Goal: Information Seeking & Learning: Learn about a topic

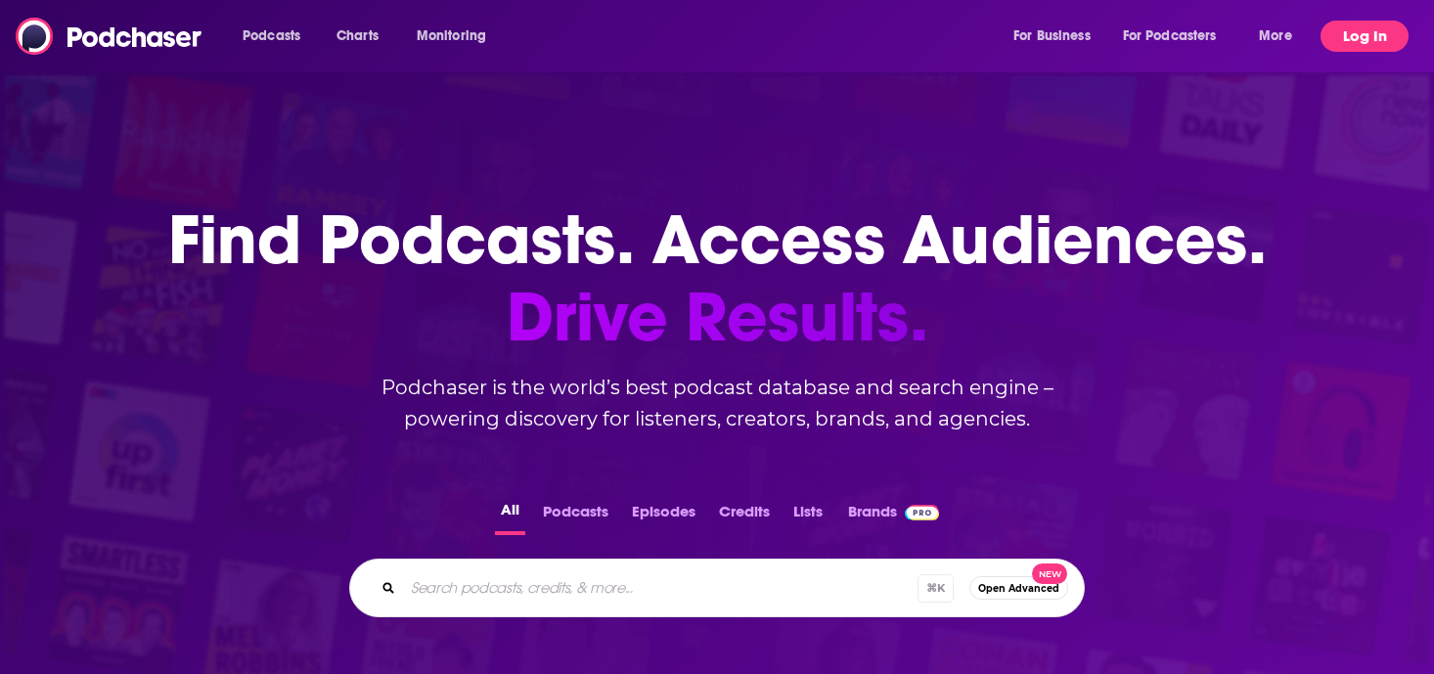
click at [1378, 36] on button "Log In" at bounding box center [1364, 36] width 88 height 31
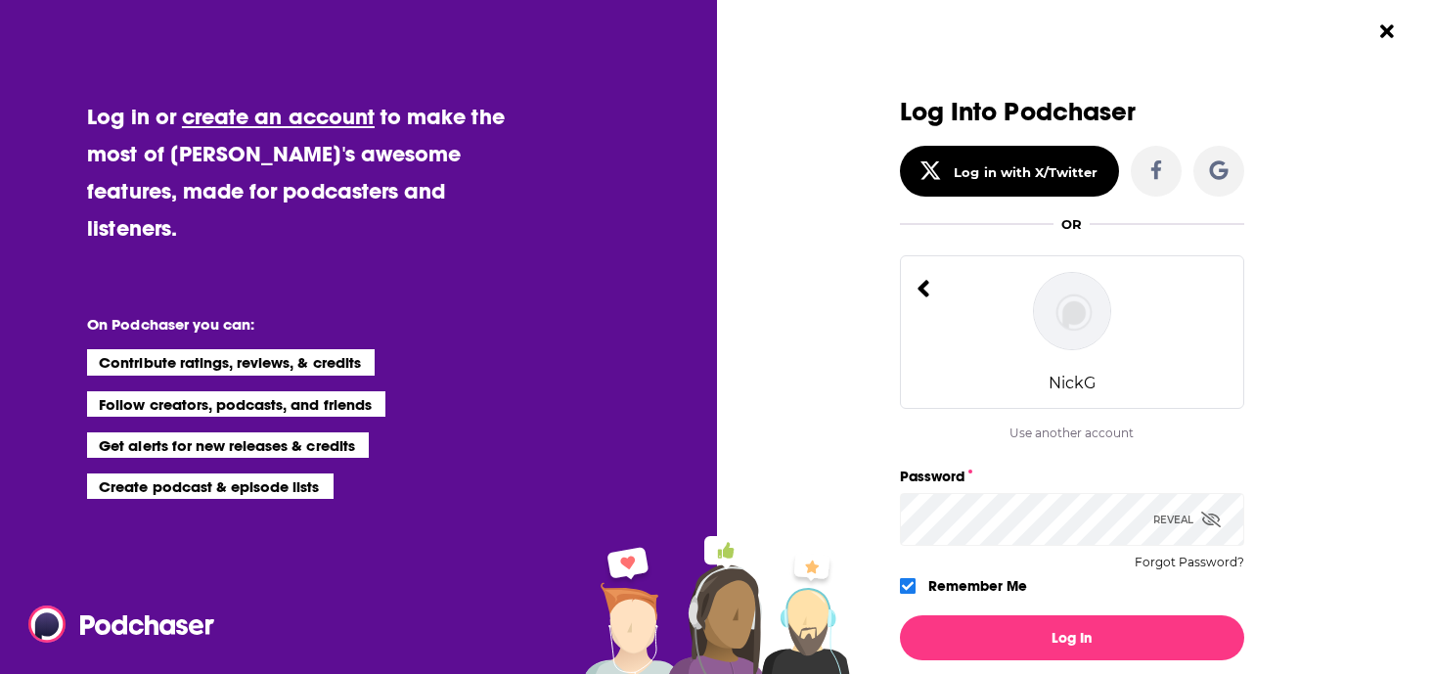
click at [1059, 312] on img "Dialog" at bounding box center [1072, 311] width 78 height 78
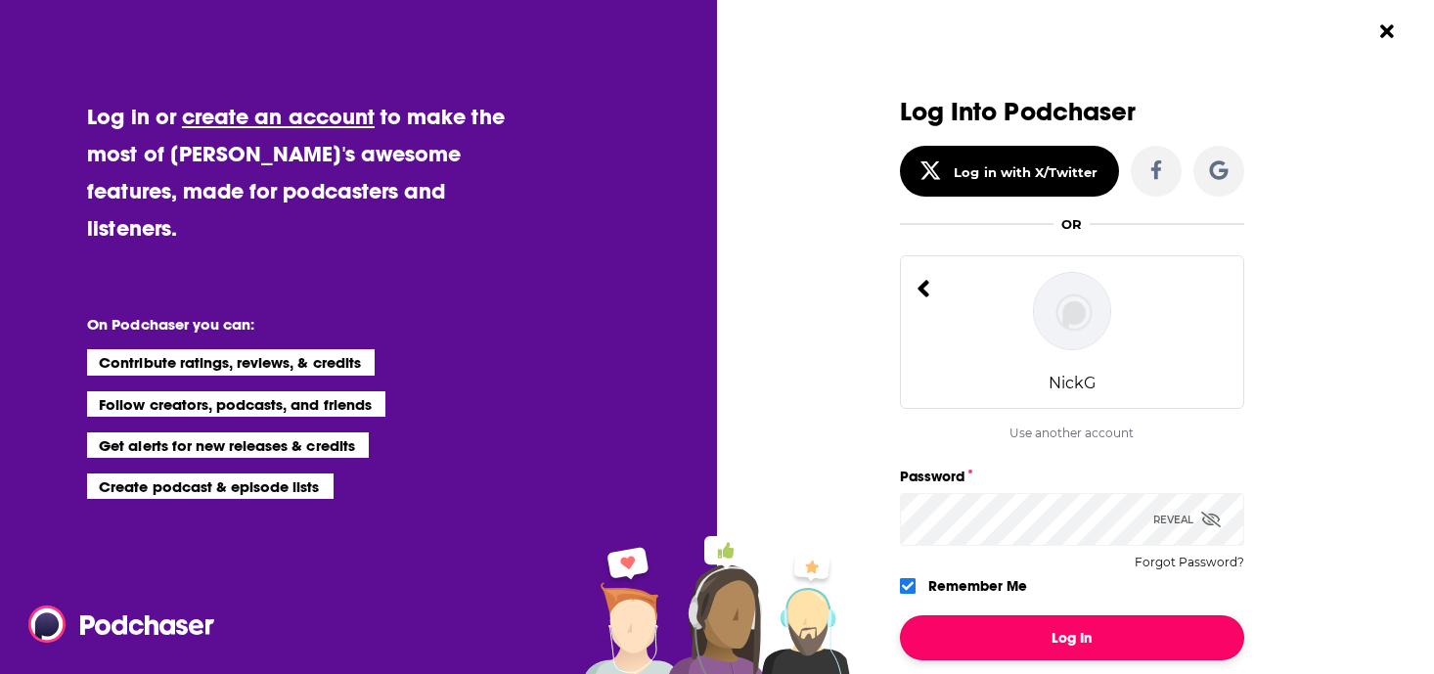
click at [1001, 630] on button "Log In" at bounding box center [1072, 637] width 344 height 45
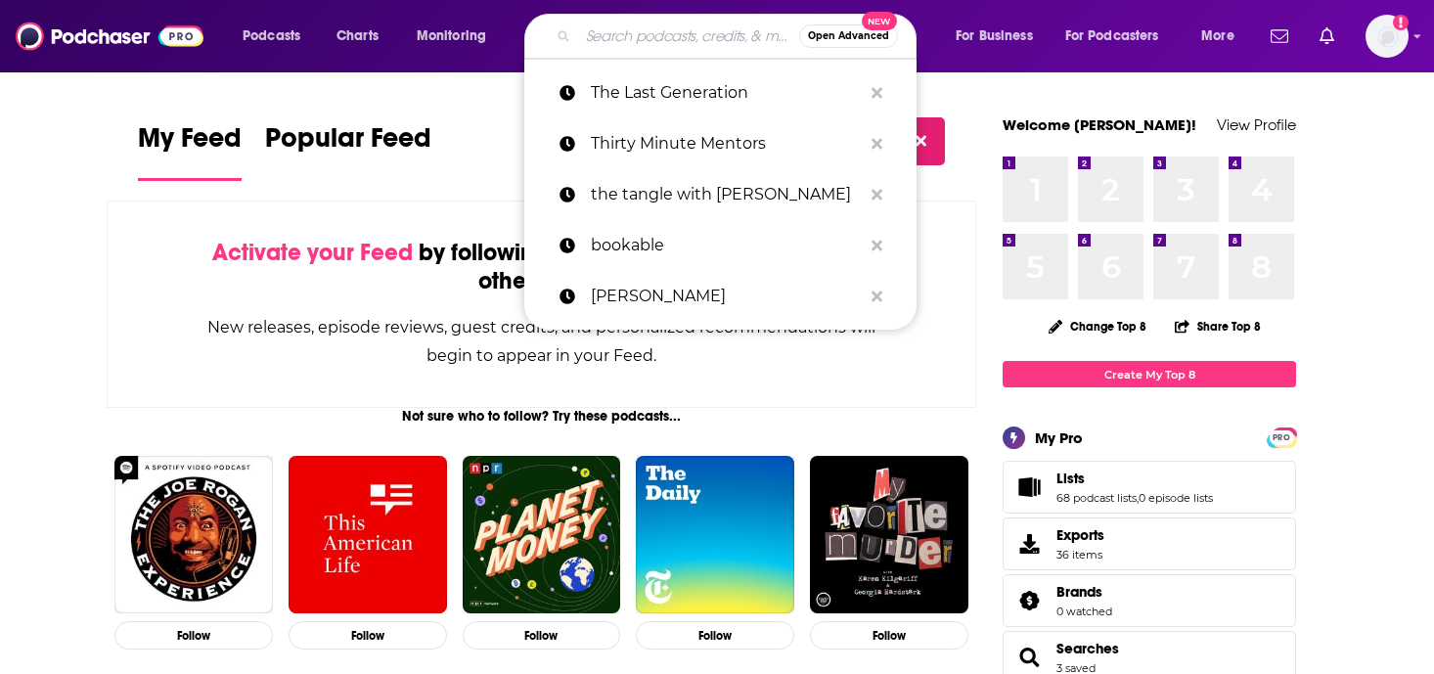
click at [622, 47] on input "Search podcasts, credits, & more..." at bounding box center [688, 36] width 221 height 31
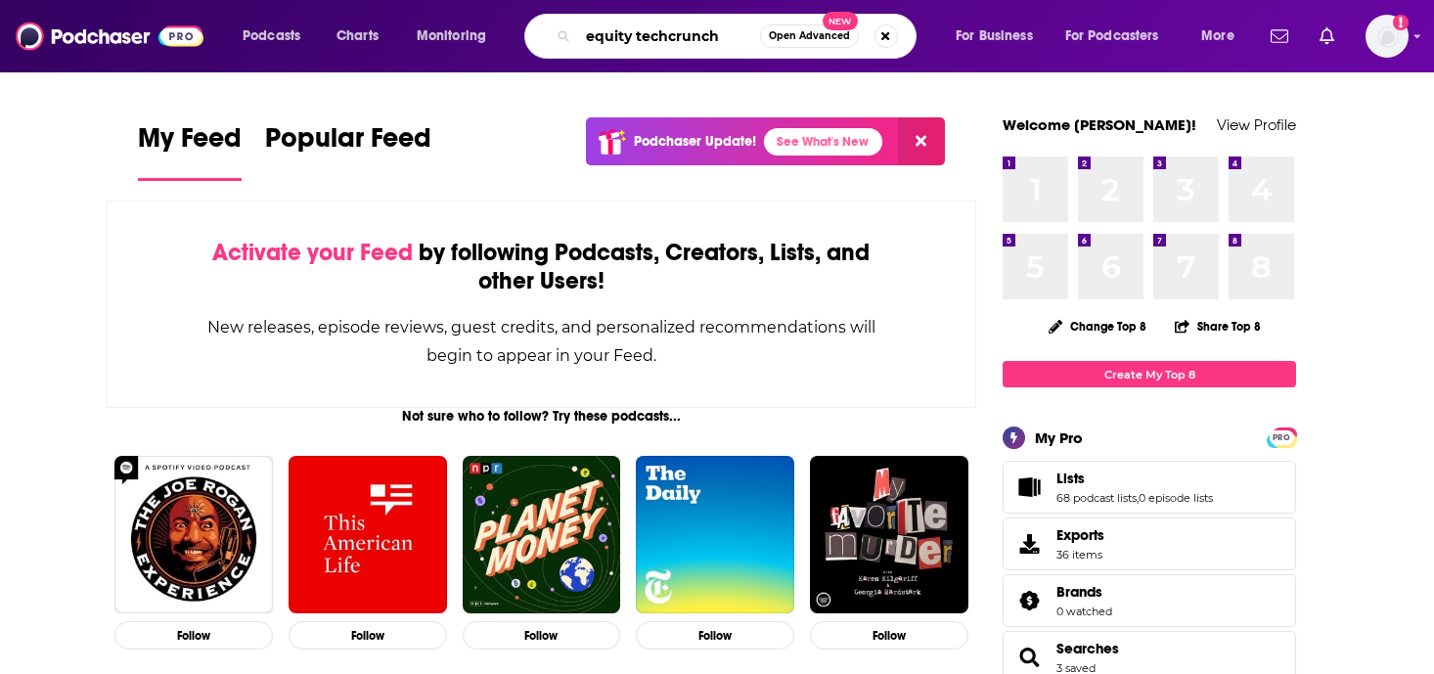
type input "equity techcrunch"
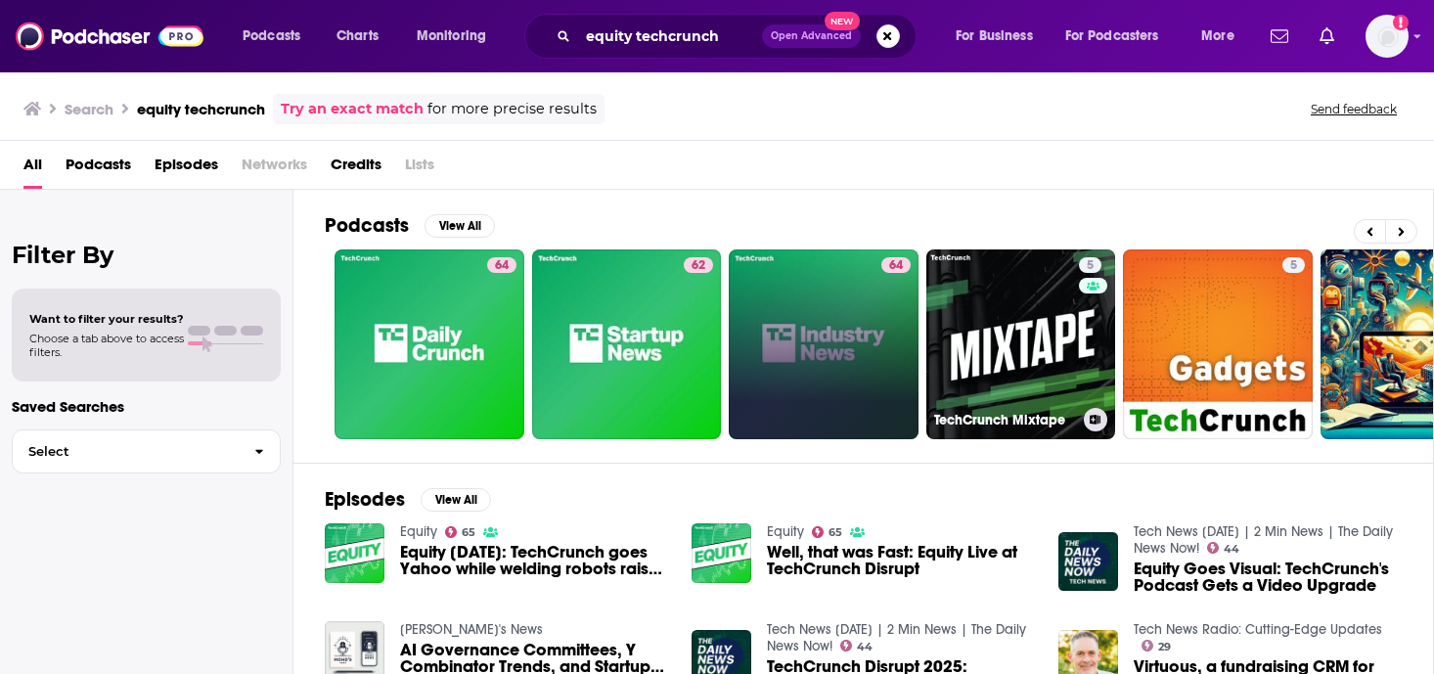
scroll to position [0, 688]
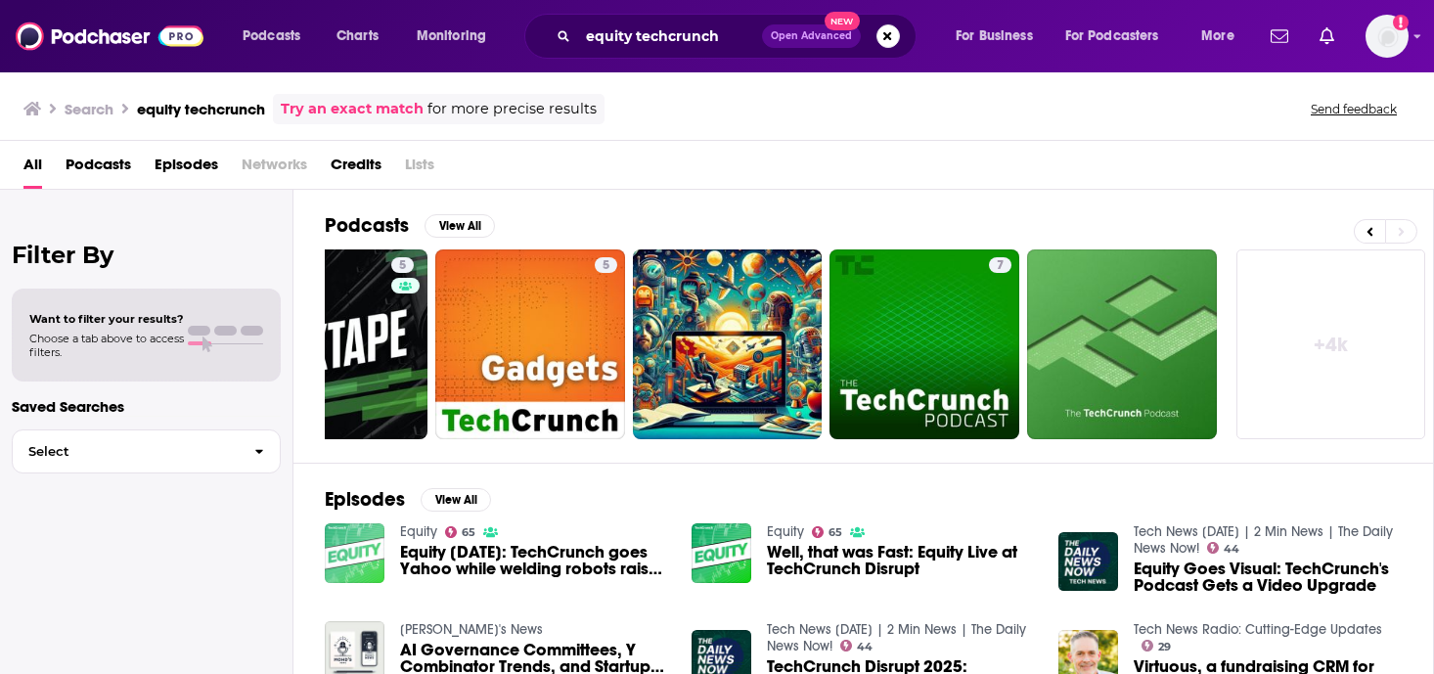
click at [337, 561] on img "Equity Monday: TechCrunch goes Yahoo while welding robots raise $56M" at bounding box center [355, 553] width 60 height 60
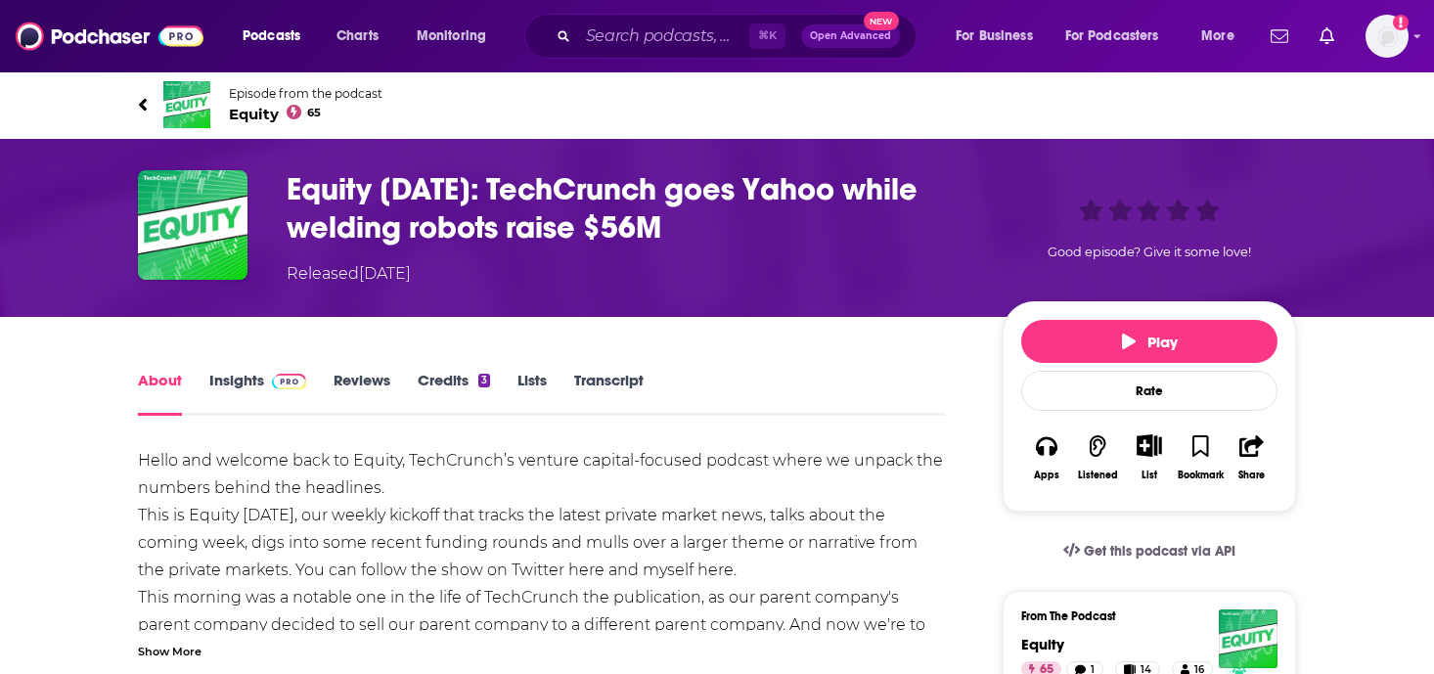
click at [187, 105] on img at bounding box center [186, 104] width 47 height 47
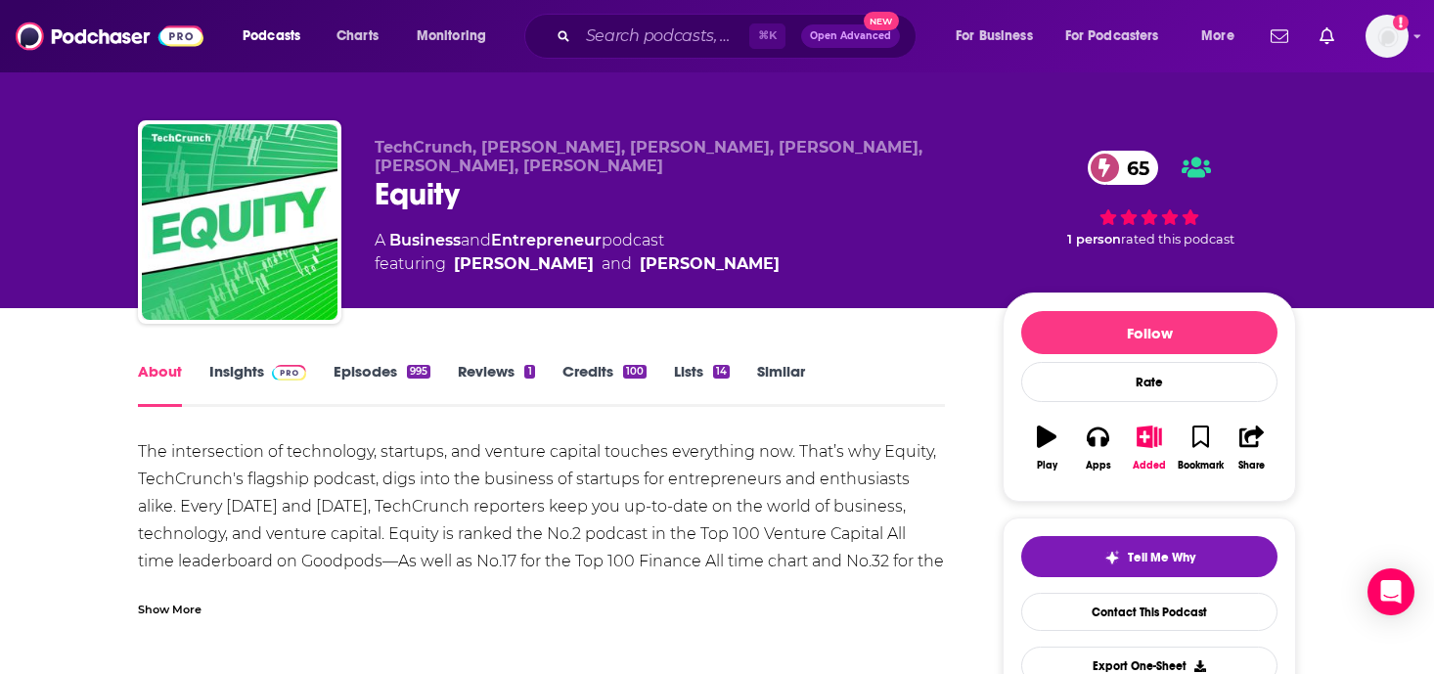
scroll to position [9, 0]
